Goal: Task Accomplishment & Management: Complete application form

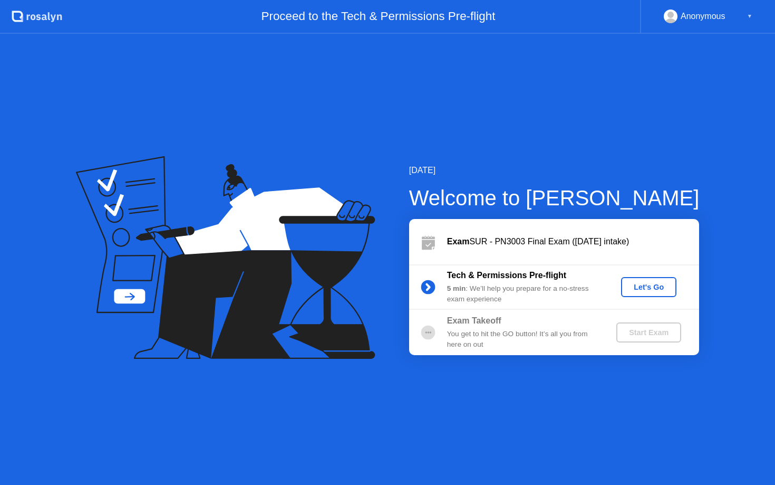
click at [635, 292] on button "Let's Go" at bounding box center [648, 287] width 55 height 20
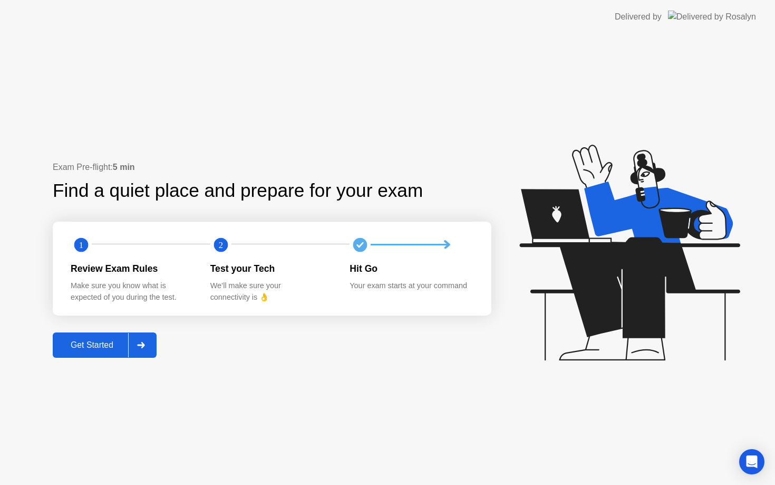
click at [150, 345] on div at bounding box center [140, 345] width 25 height 24
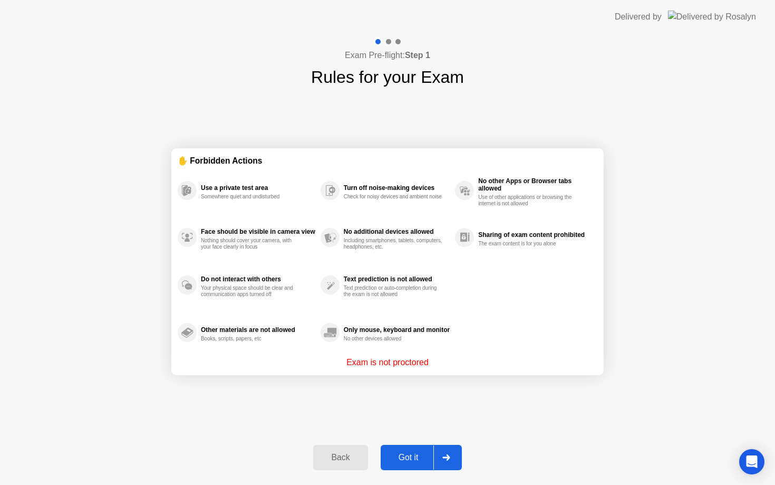
click at [404, 455] on div "Got it" at bounding box center [409, 457] width 50 height 9
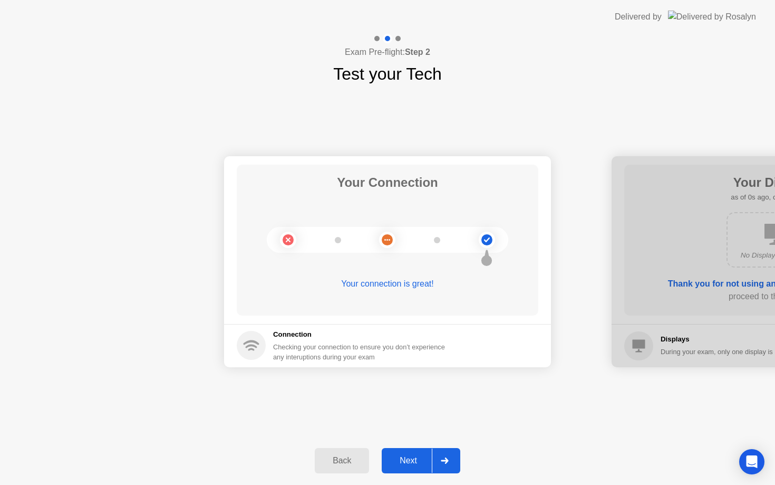
click at [416, 465] on div "Next" at bounding box center [408, 460] width 47 height 9
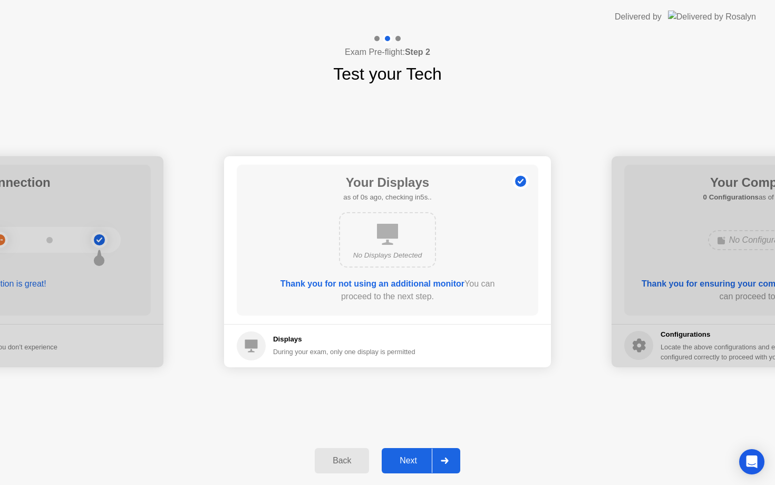
click at [416, 465] on div "Next" at bounding box center [408, 460] width 47 height 9
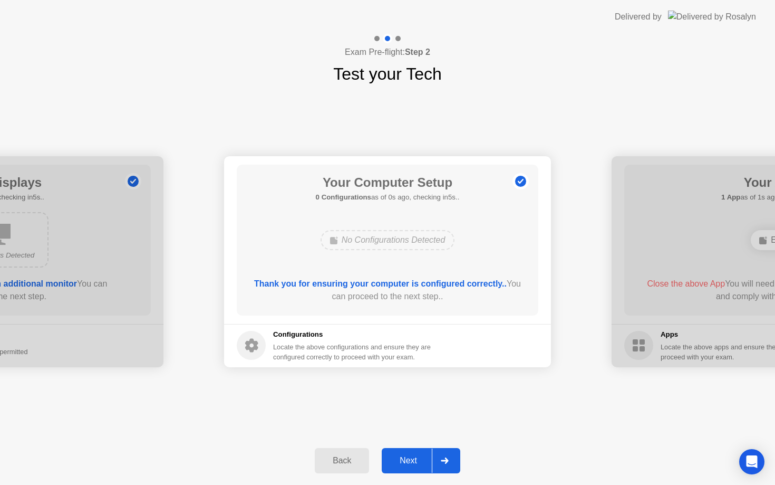
click at [416, 465] on div "Next" at bounding box center [408, 460] width 47 height 9
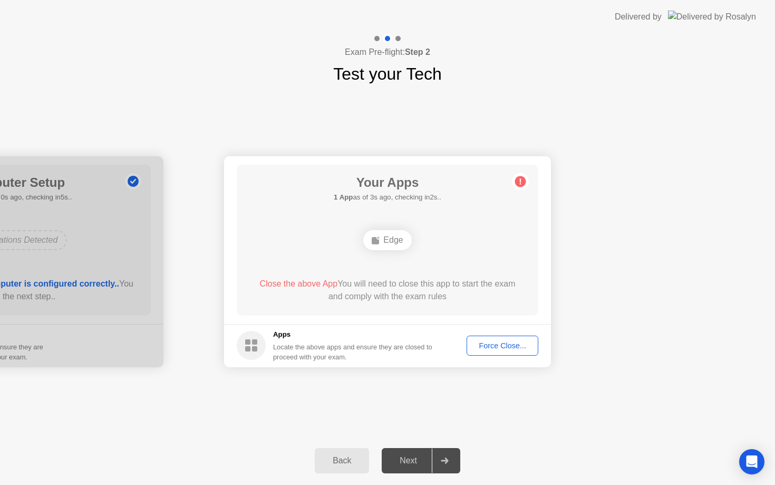
click at [497, 347] on div "Force Close..." at bounding box center [503, 345] width 64 height 8
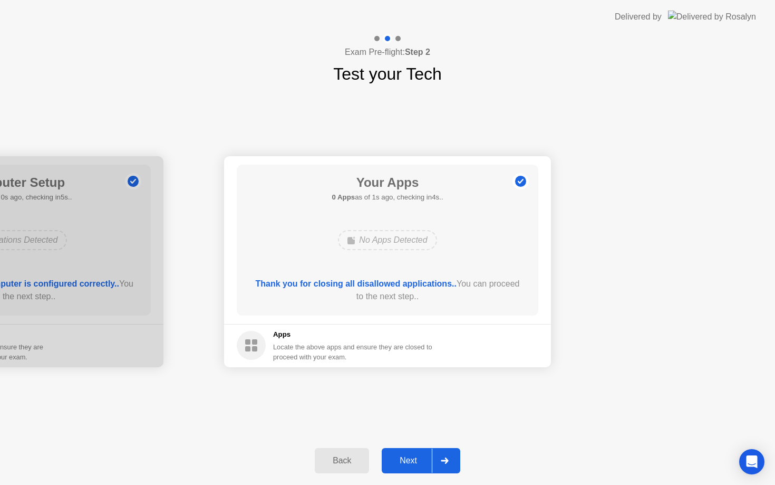
click at [414, 463] on div "Next" at bounding box center [408, 460] width 47 height 9
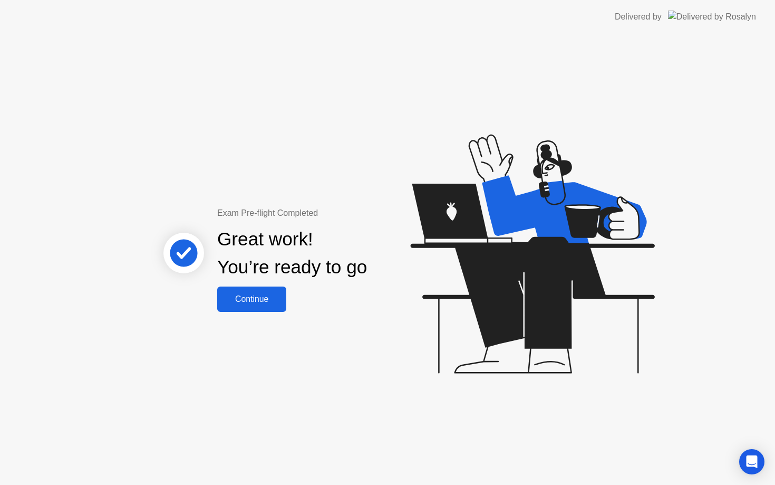
click at [257, 300] on div "Continue" at bounding box center [251, 298] width 63 height 9
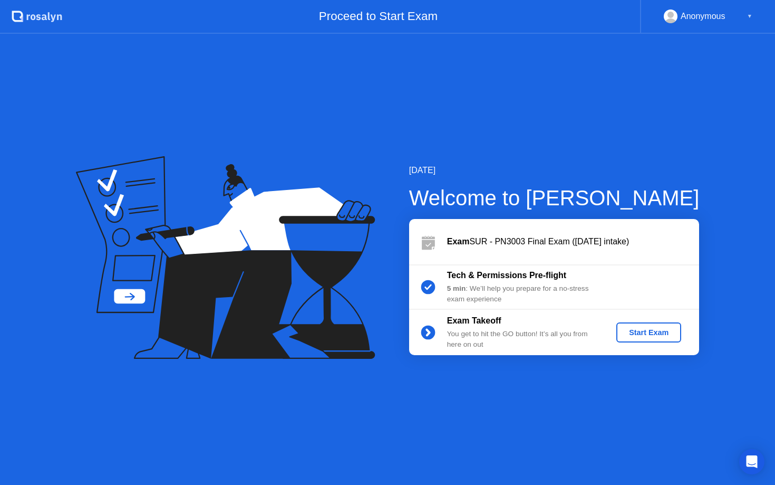
click at [638, 331] on div "Start Exam" at bounding box center [649, 332] width 56 height 8
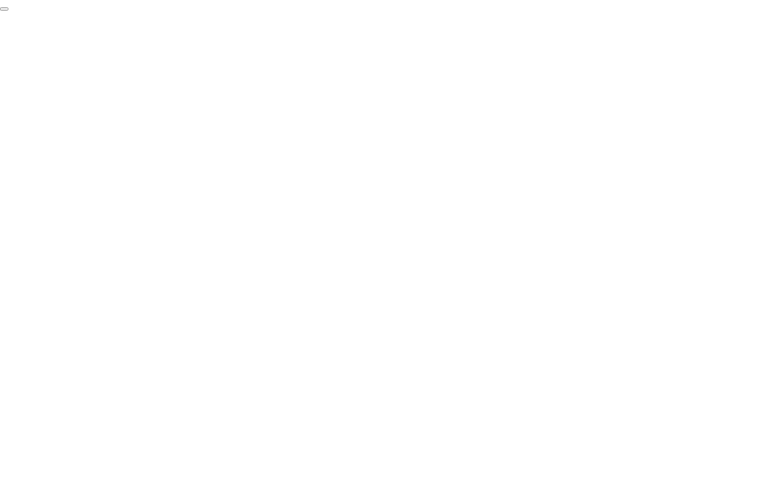
click div "End Proctoring Session"
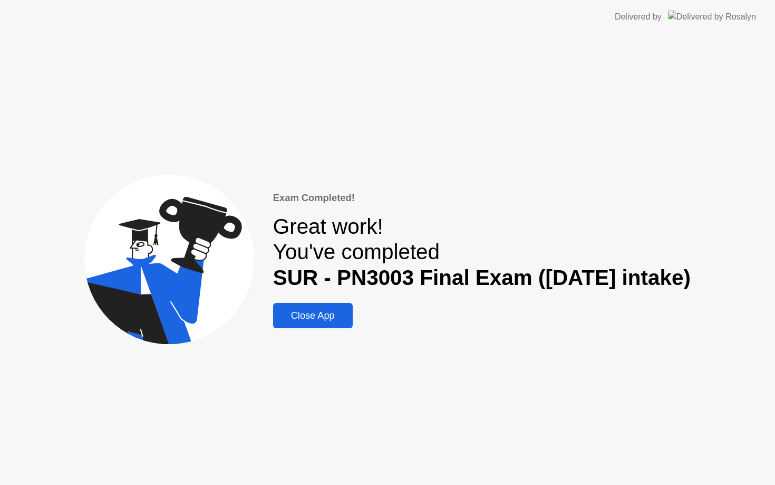
click at [307, 316] on div "Close App" at bounding box center [312, 315] width 73 height 11
